Goal: Task Accomplishment & Management: Manage account settings

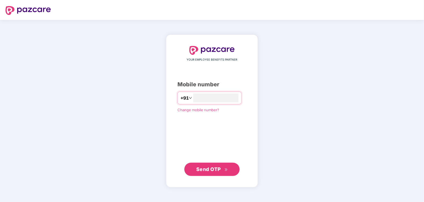
type input "**********"
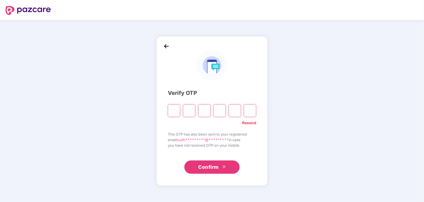
type input "*"
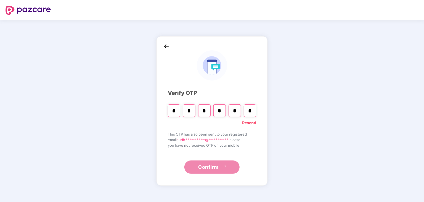
type input "*"
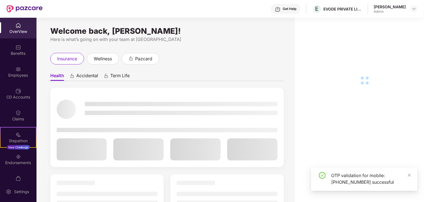
click at [15, 70] on img at bounding box center [18, 69] width 6 height 6
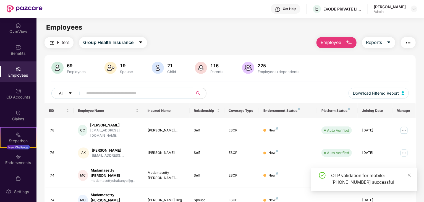
click at [99, 91] on input "text" at bounding box center [135, 93] width 99 height 8
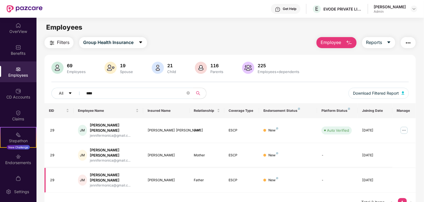
type input "****"
click at [123, 135] on td "[PERSON_NAME] [PERSON_NAME] [PERSON_NAME] jennifermonica@gmail.c..." at bounding box center [108, 130] width 70 height 25
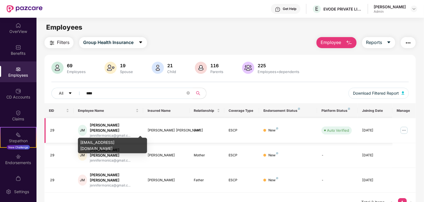
click at [110, 133] on div "jennifermonica@gmail.c..." at bounding box center [114, 135] width 49 height 5
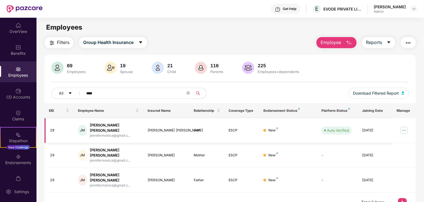
click at [403, 126] on img at bounding box center [403, 130] width 9 height 9
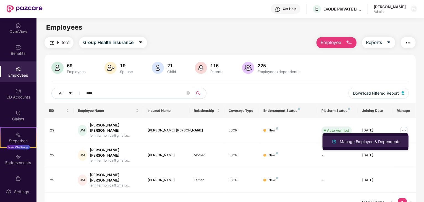
click at [371, 138] on div "Manage Employee & Dependents" at bounding box center [369, 141] width 63 height 6
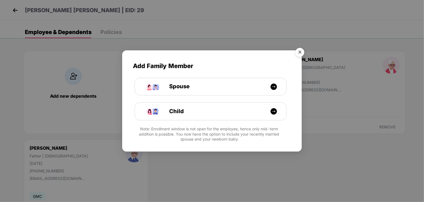
click at [299, 52] on img "Close" at bounding box center [299, 52] width 15 height 15
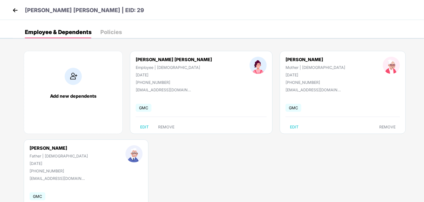
click at [117, 32] on div "Policies" at bounding box center [111, 32] width 22 height 6
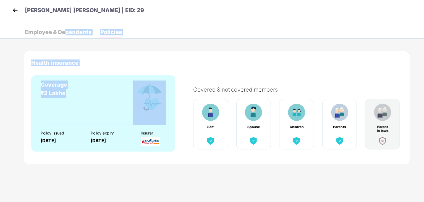
drag, startPoint x: 127, startPoint y: 120, endPoint x: 67, endPoint y: 25, distance: 112.1
click at [67, 25] on div "Employee & Dependents Policies Add new dependents [PERSON_NAME] [PERSON_NAME] E…" at bounding box center [212, 29] width 424 height 19
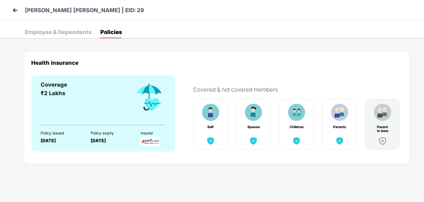
click at [44, 36] on div "Employee & Dependents" at bounding box center [58, 32] width 67 height 12
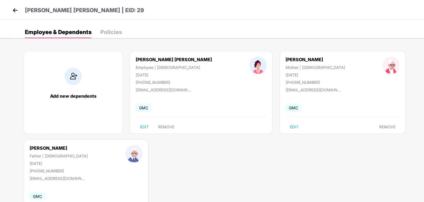
click at [19, 10] on img at bounding box center [15, 10] width 8 height 8
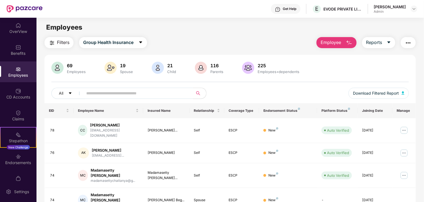
click at [124, 94] on input "text" at bounding box center [135, 93] width 99 height 8
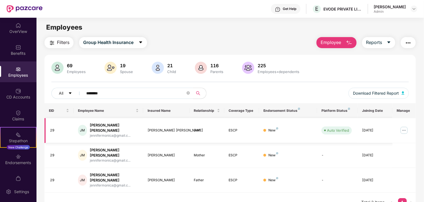
type input "********"
click at [402, 126] on img at bounding box center [403, 130] width 9 height 9
click at [332, 85] on div "69 Employees 19 Spouse 21 Child [DEMOGRAPHIC_DATA] Parents 225 Employees+depend…" at bounding box center [229, 82] width 371 height 41
click at [189, 92] on icon "close-circle" at bounding box center [187, 92] width 3 height 3
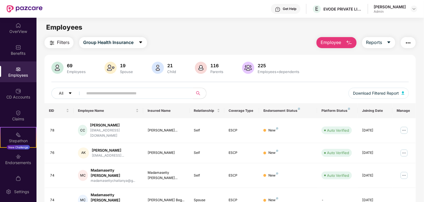
click at [169, 90] on input "text" at bounding box center [135, 93] width 99 height 8
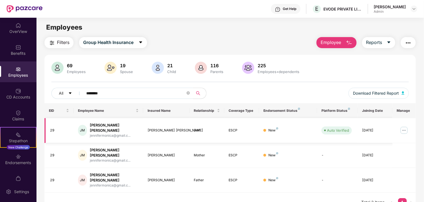
type input "********"
click at [151, 132] on td "[PERSON_NAME] [PERSON_NAME]" at bounding box center [166, 130] width 46 height 25
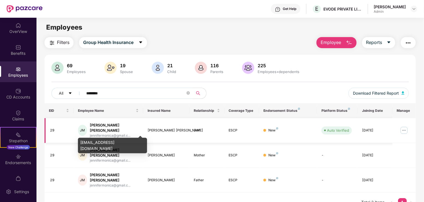
click at [94, 133] on div "jennifermonica@gmail.c..." at bounding box center [114, 135] width 49 height 5
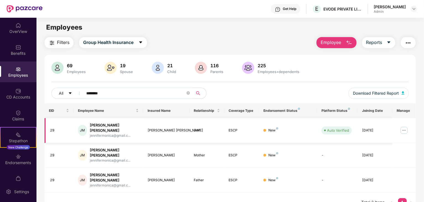
click at [96, 126] on div "[PERSON_NAME] [PERSON_NAME]" at bounding box center [114, 127] width 49 height 10
click at [405, 127] on img at bounding box center [403, 130] width 9 height 9
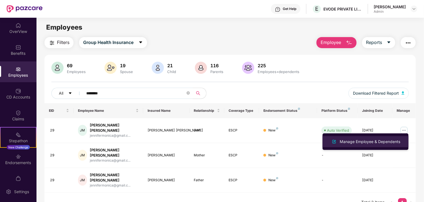
click at [374, 143] on div "Manage Employee & Dependents" at bounding box center [369, 141] width 63 height 6
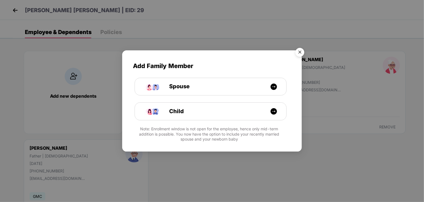
click at [300, 51] on img "Close" at bounding box center [299, 52] width 15 height 15
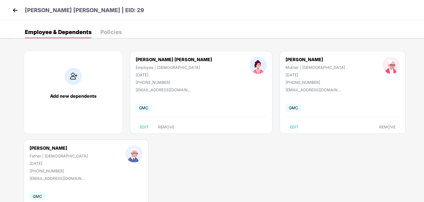
click at [97, 38] on div "Employee & Dependents Policies" at bounding box center [73, 32] width 97 height 12
click at [115, 26] on div "Policies" at bounding box center [111, 32] width 22 height 12
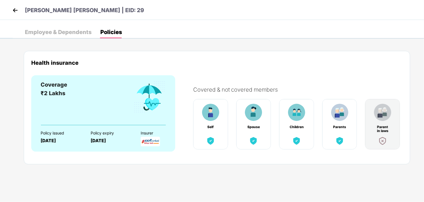
click at [55, 26] on div "Employee & Dependents" at bounding box center [58, 32] width 67 height 12
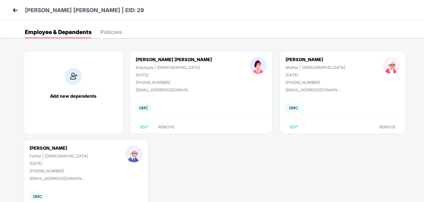
click at [14, 15] on header "[PERSON_NAME] [PERSON_NAME] | EID: 29" at bounding box center [77, 11] width 133 height 10
